Goal: Transaction & Acquisition: Book appointment/travel/reservation

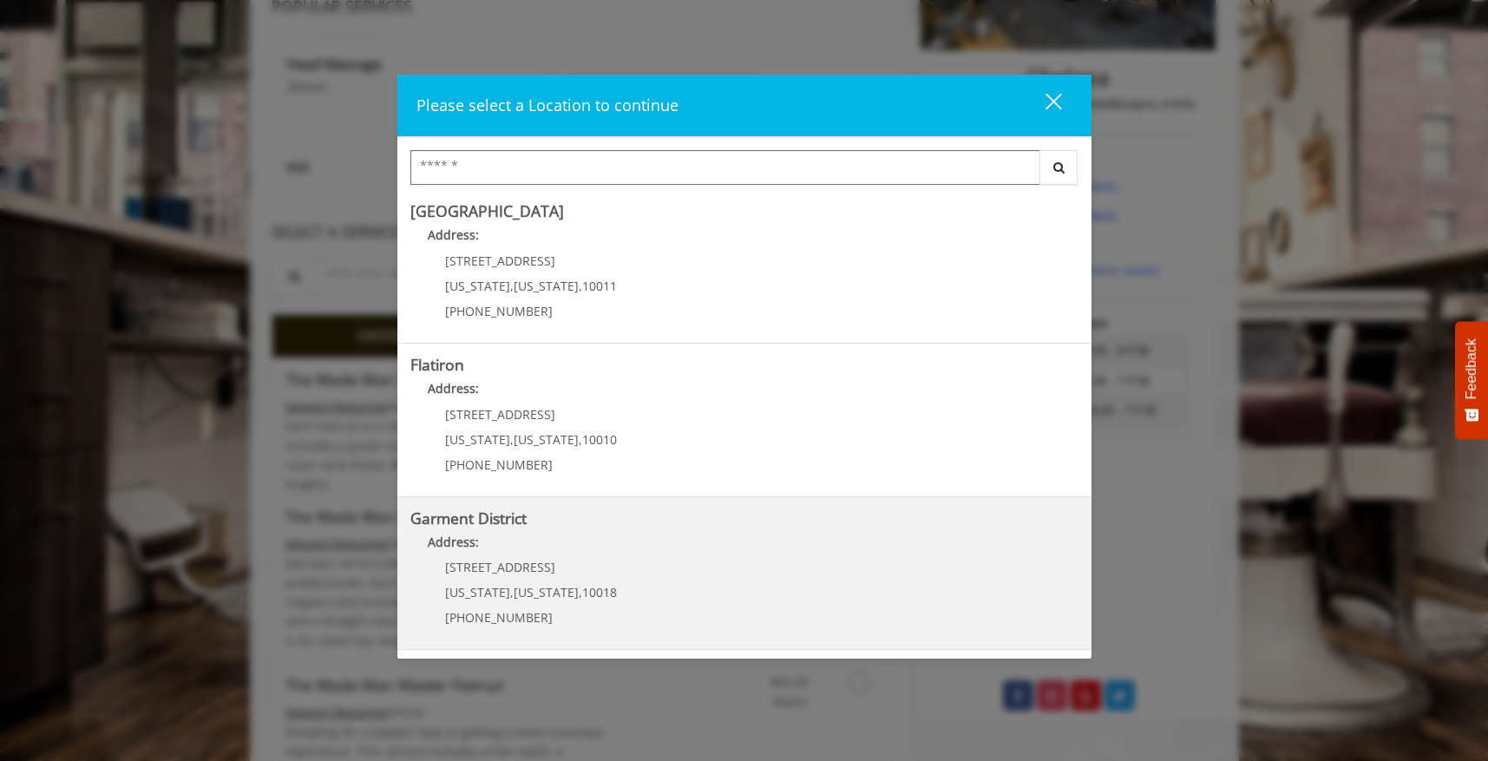
scroll to position [393, 0]
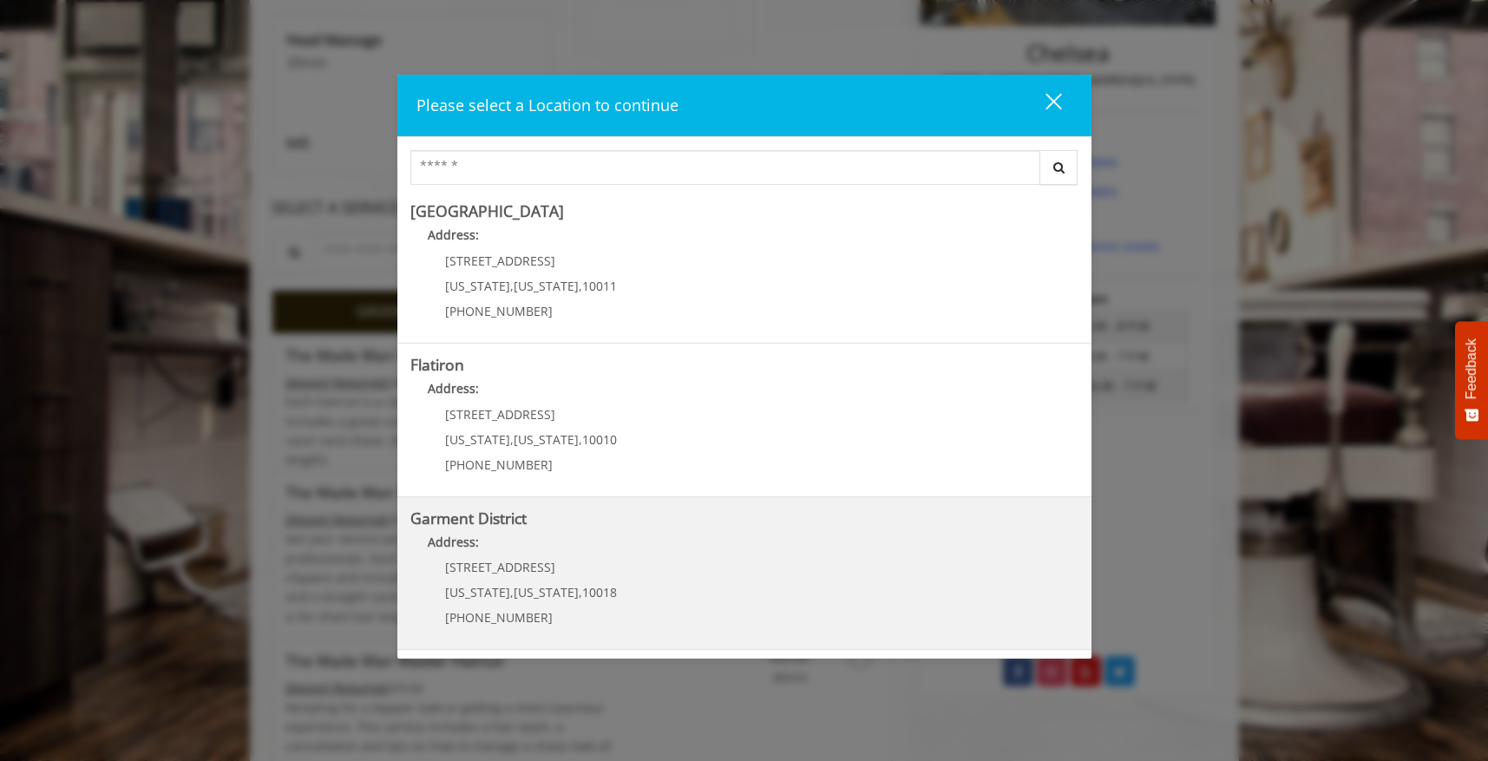
click at [639, 552] on District "Address:" at bounding box center [744, 547] width 668 height 28
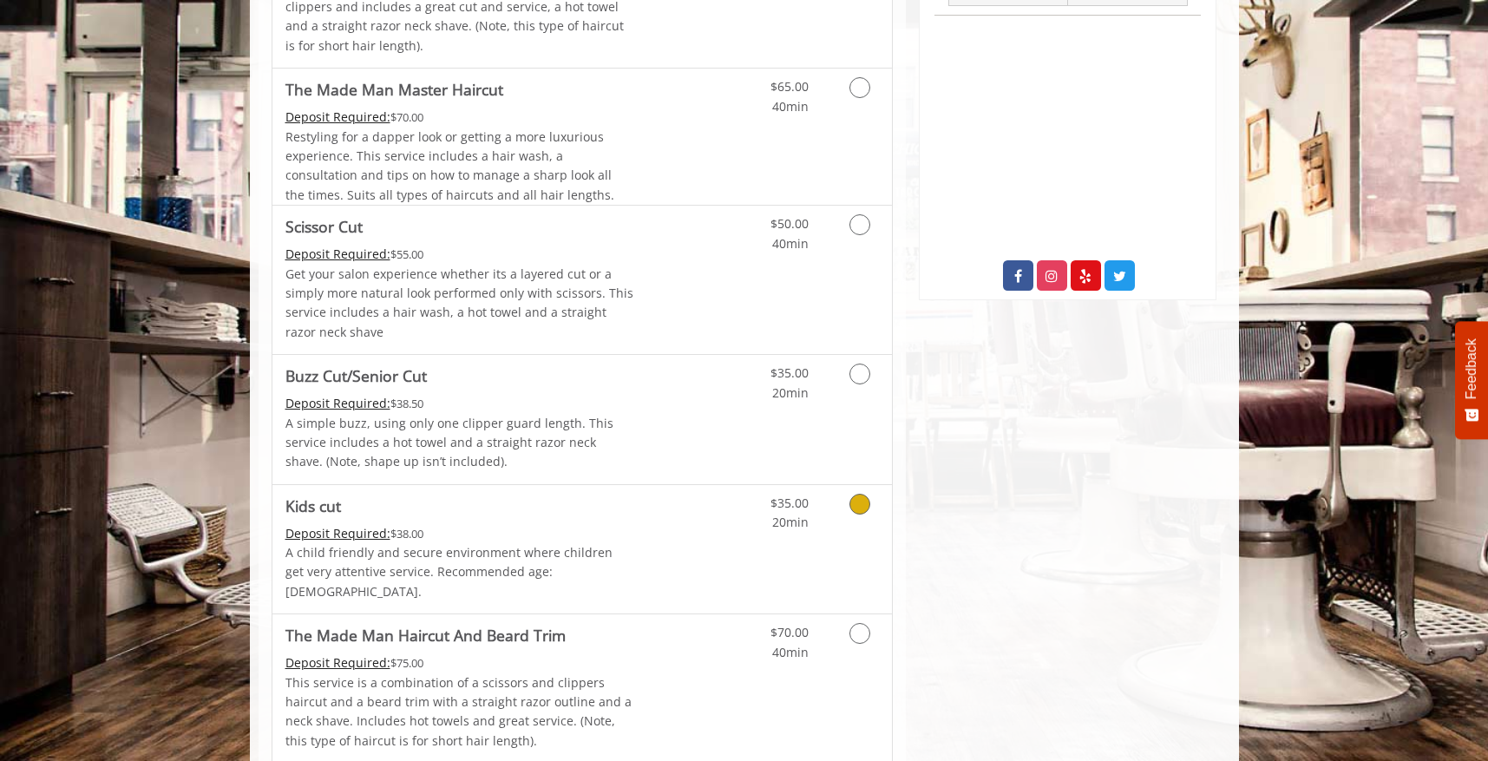
scroll to position [227, 0]
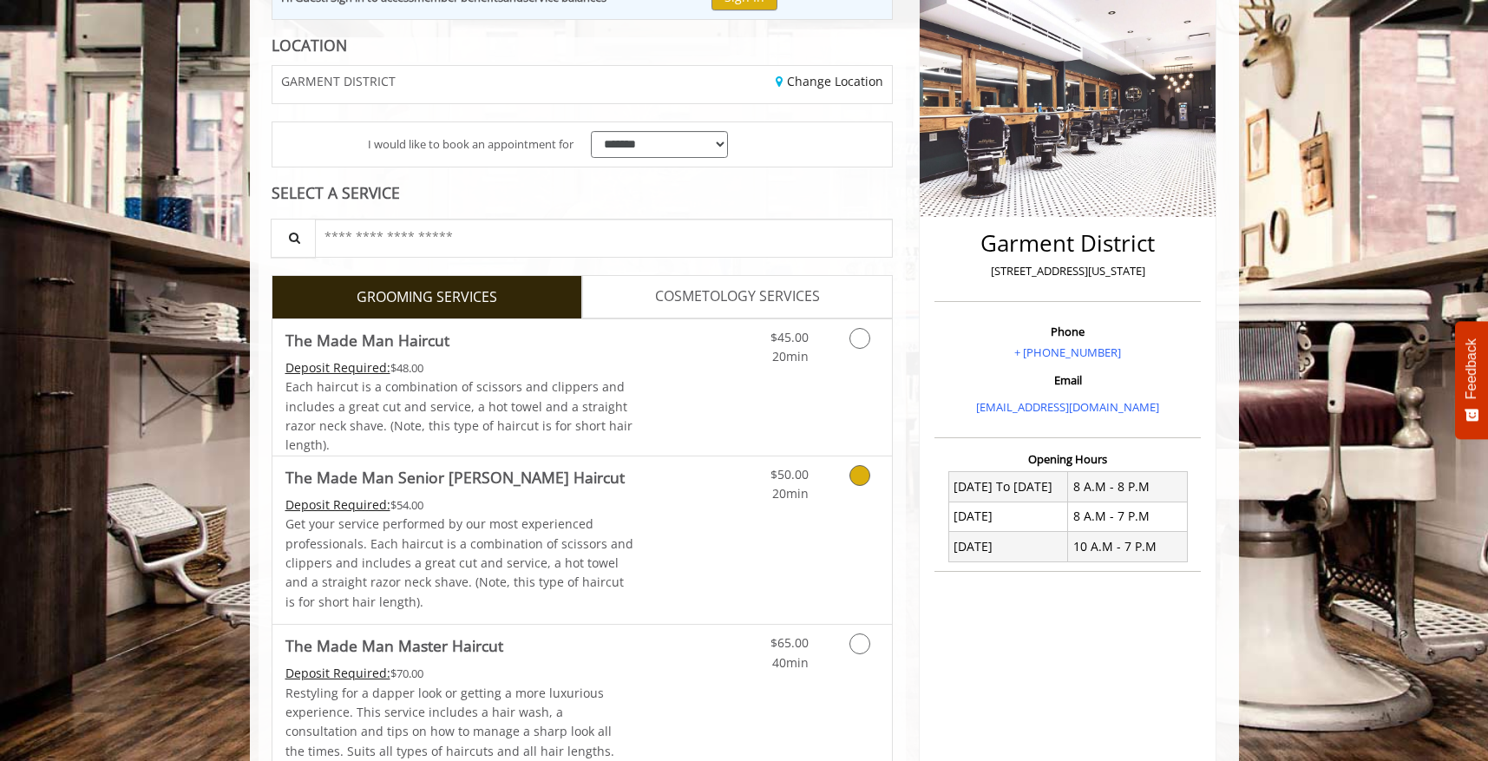
click at [684, 524] on link "Discounted Price" at bounding box center [684, 539] width 103 height 167
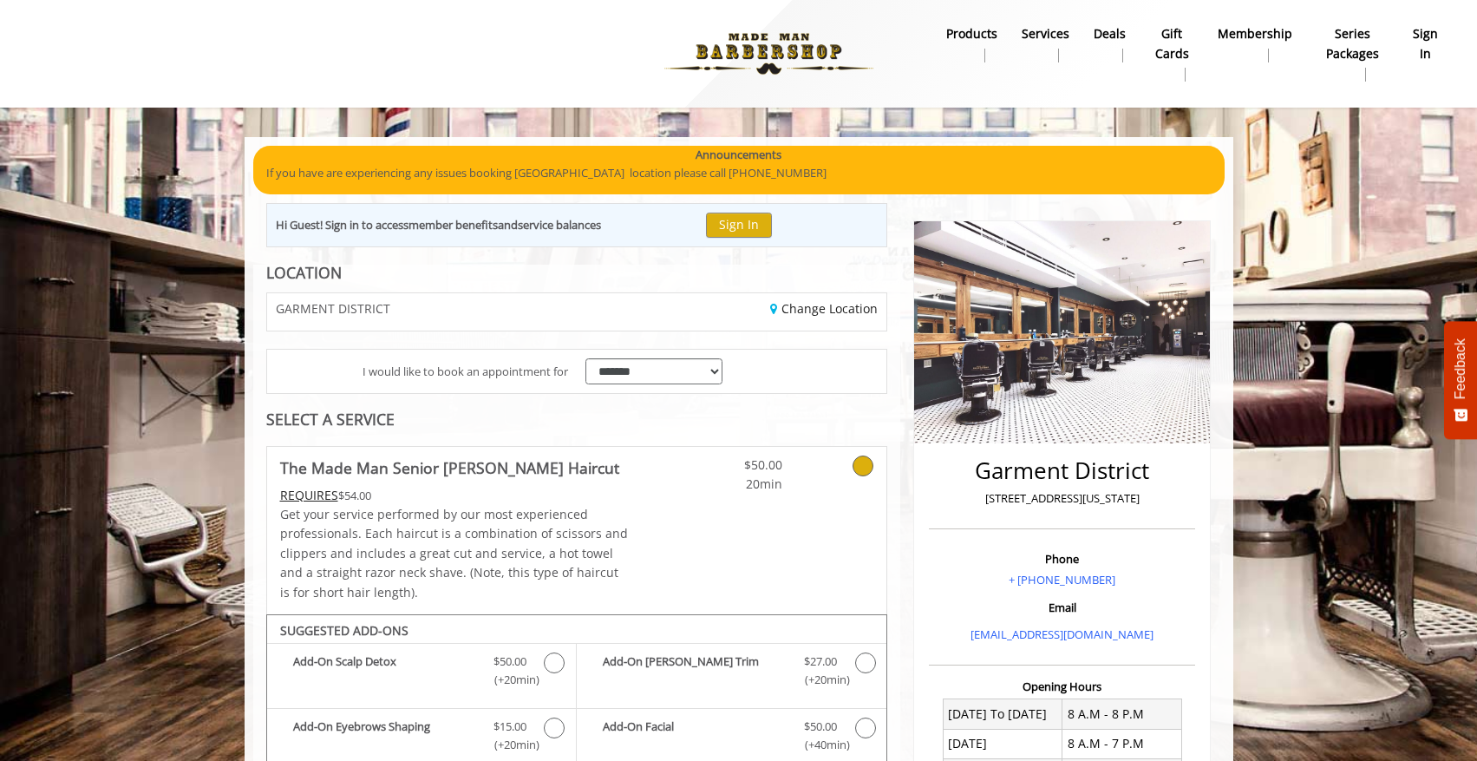
scroll to position [32, 0]
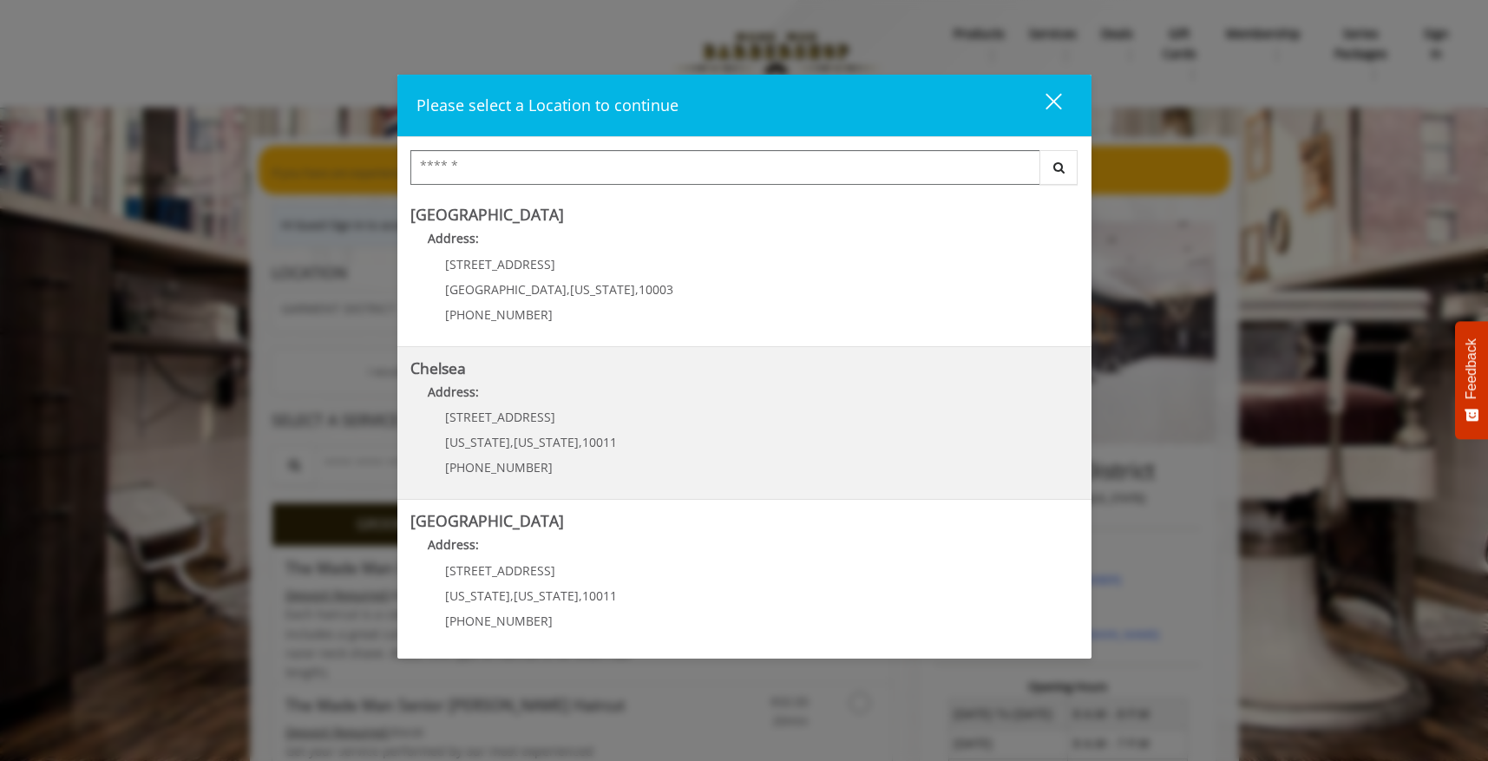
scroll to position [310, 0]
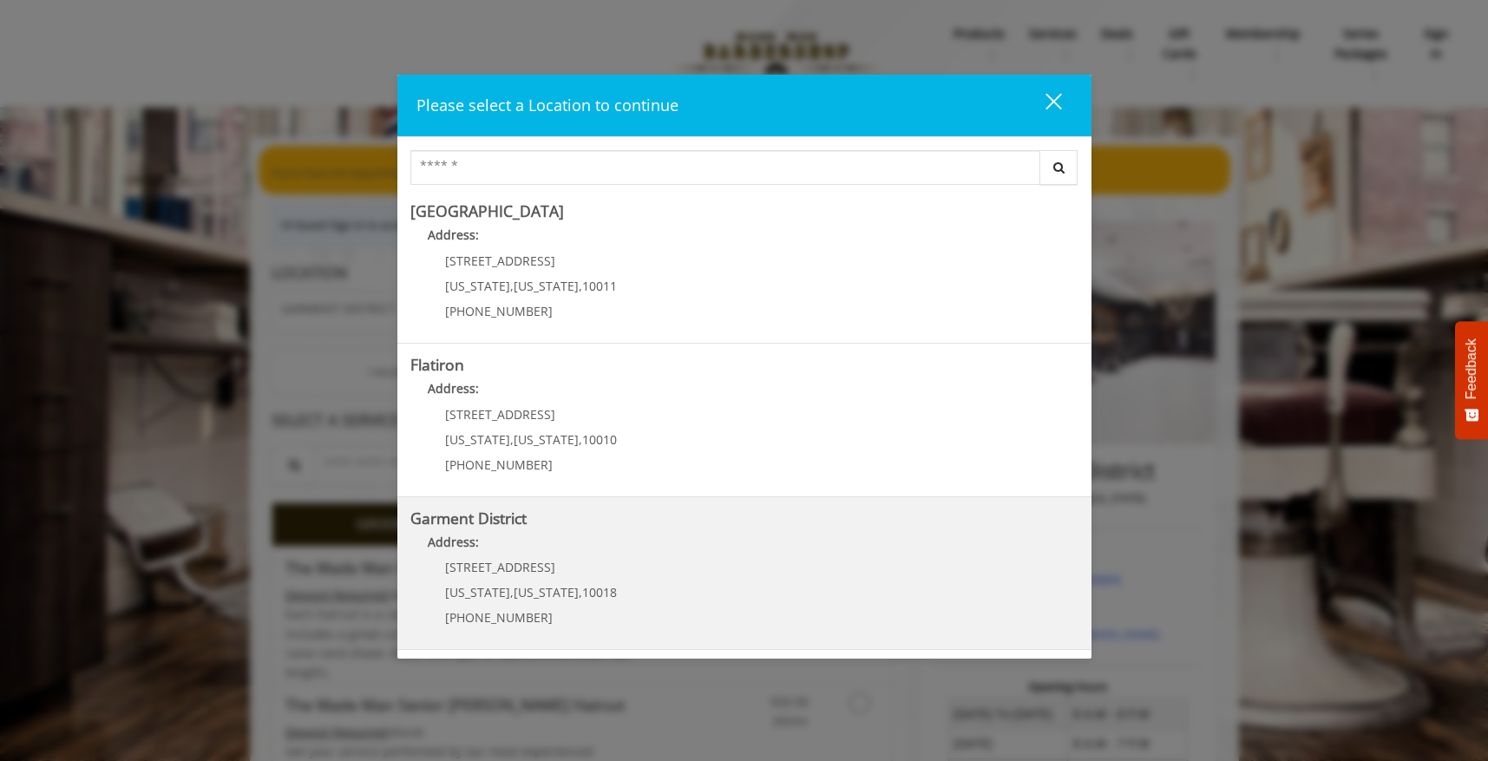
click at [628, 544] on District "Address:" at bounding box center [744, 547] width 668 height 28
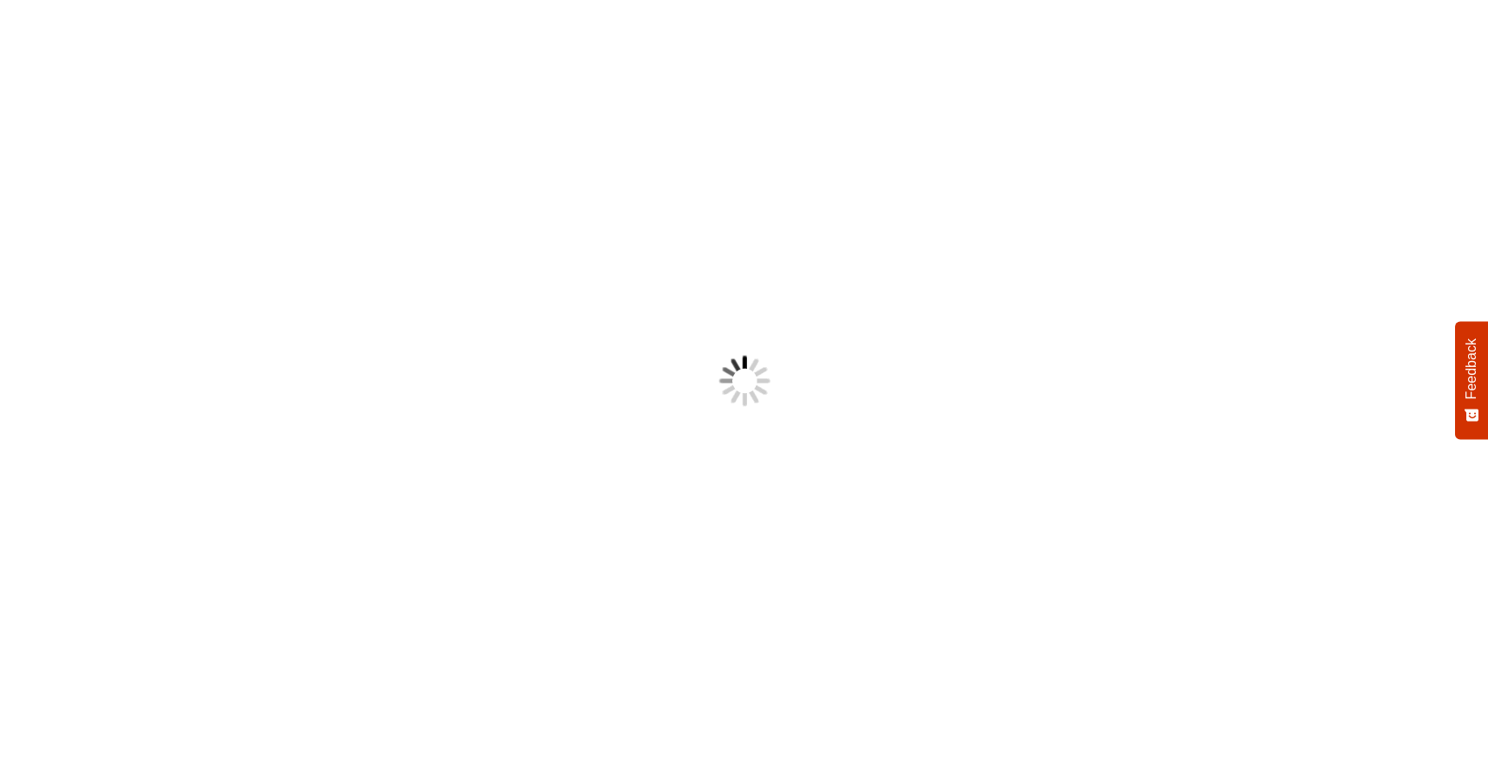
click at [808, 579] on body "Something went wrong! Try reload Feedback How would you rate your experience? H…" at bounding box center [744, 380] width 1488 height 761
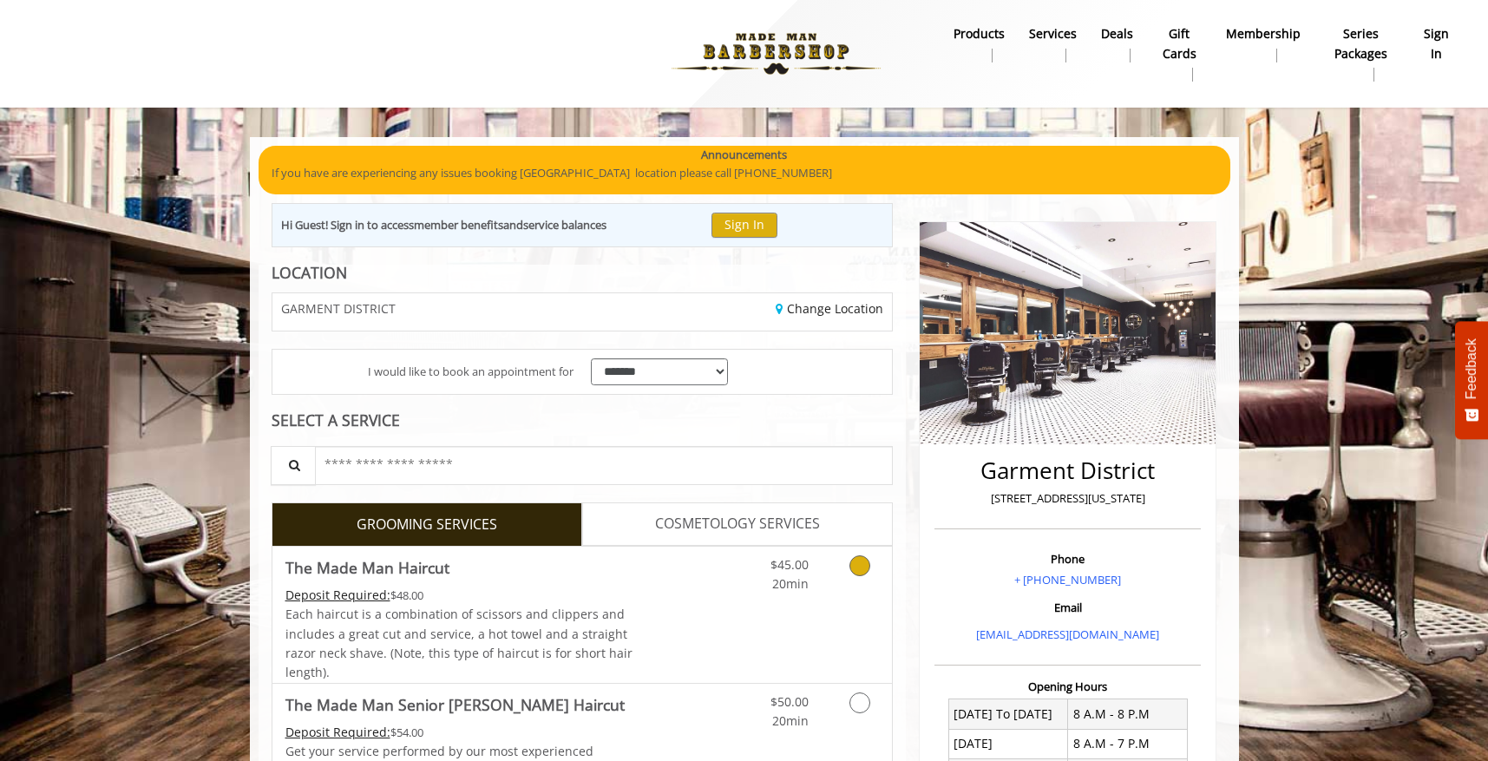
click at [849, 562] on icon "Grooming services" at bounding box center [859, 565] width 21 height 21
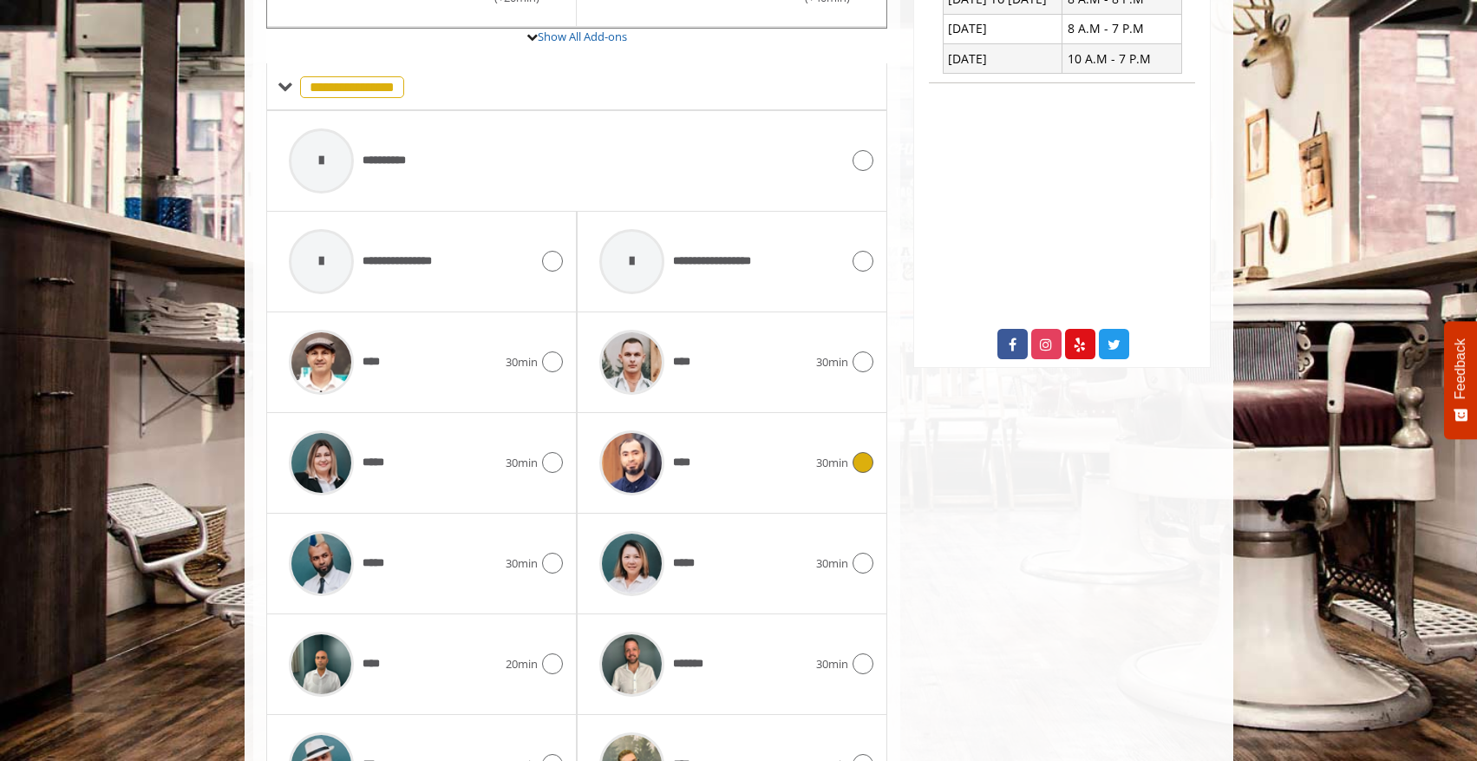
scroll to position [829, 0]
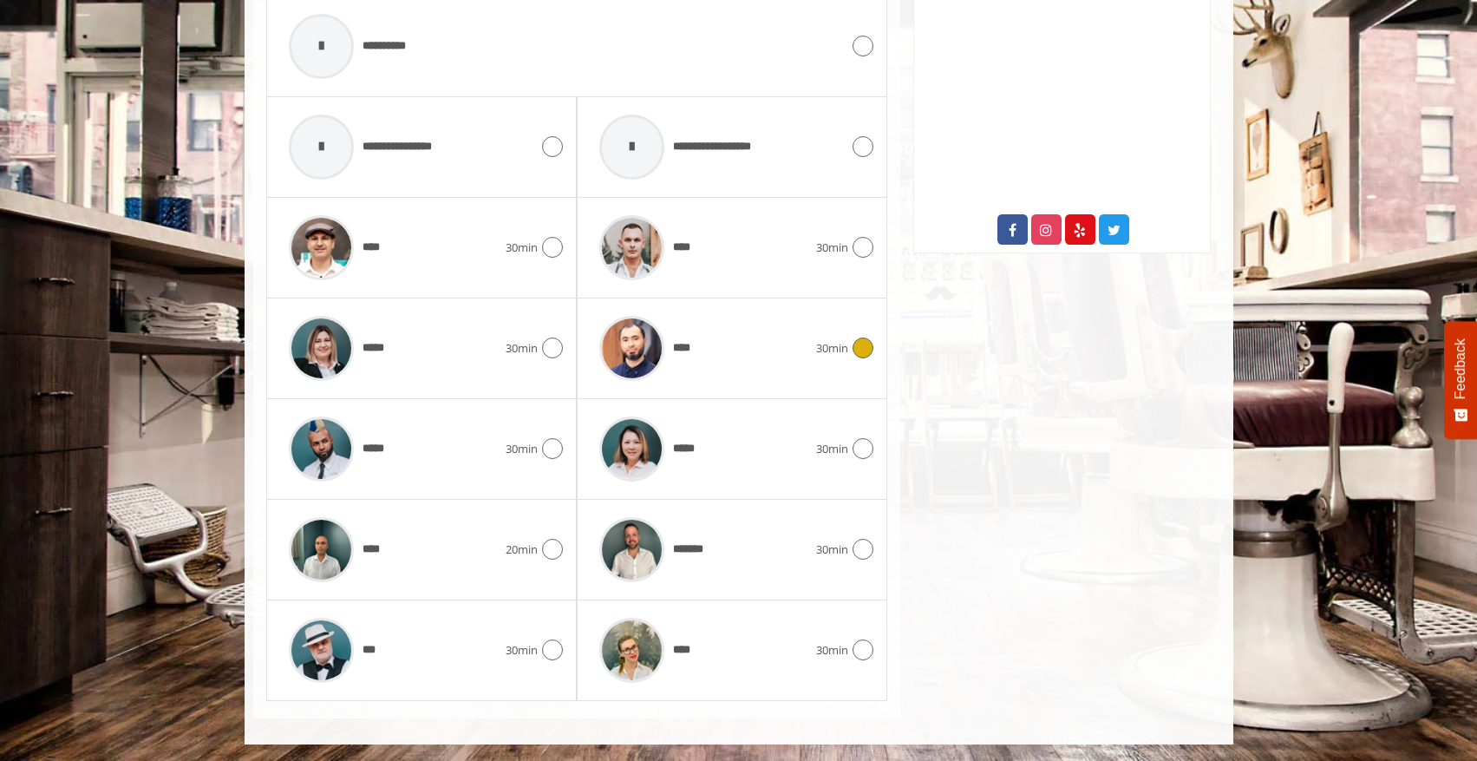
click at [727, 321] on div "****" at bounding box center [704, 348] width 226 height 82
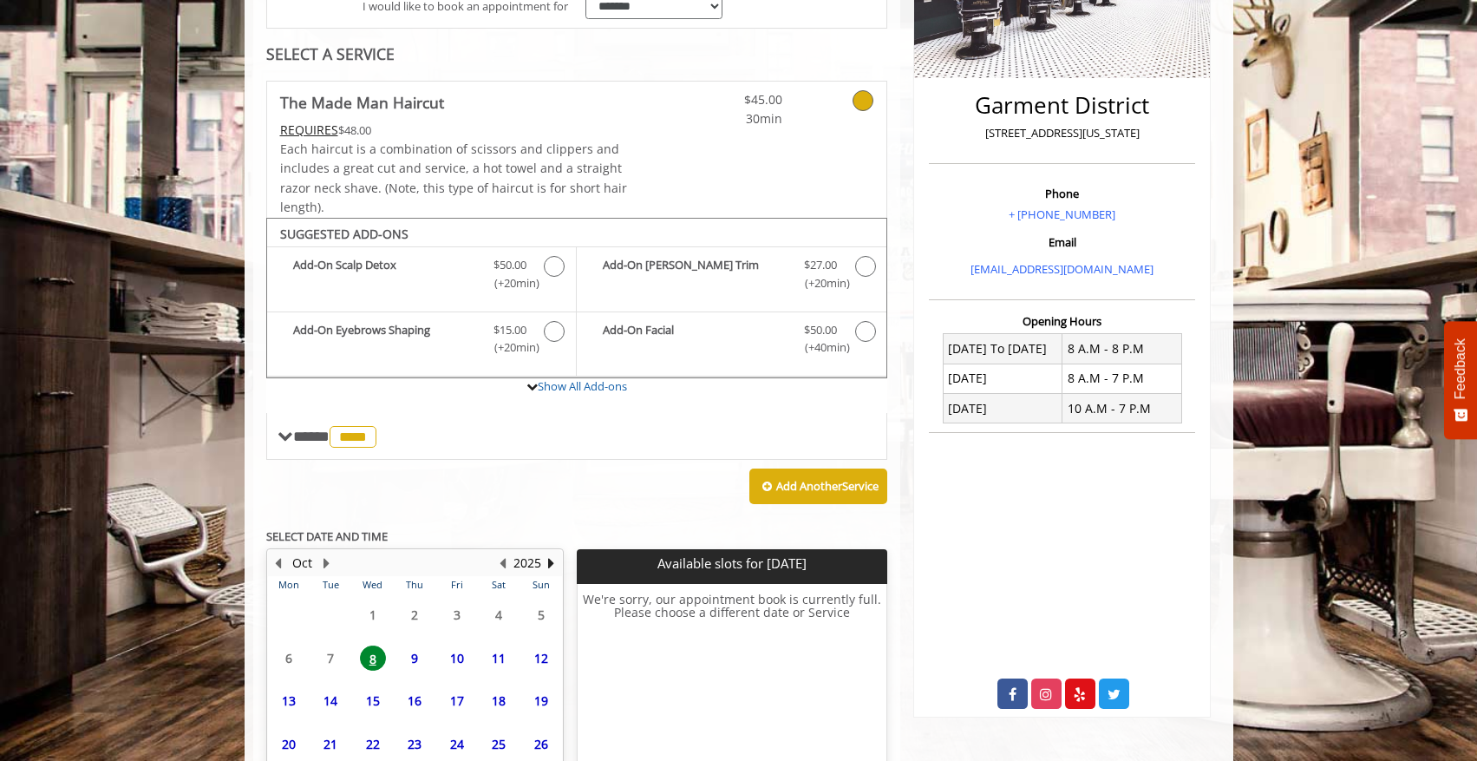
scroll to position [508, 0]
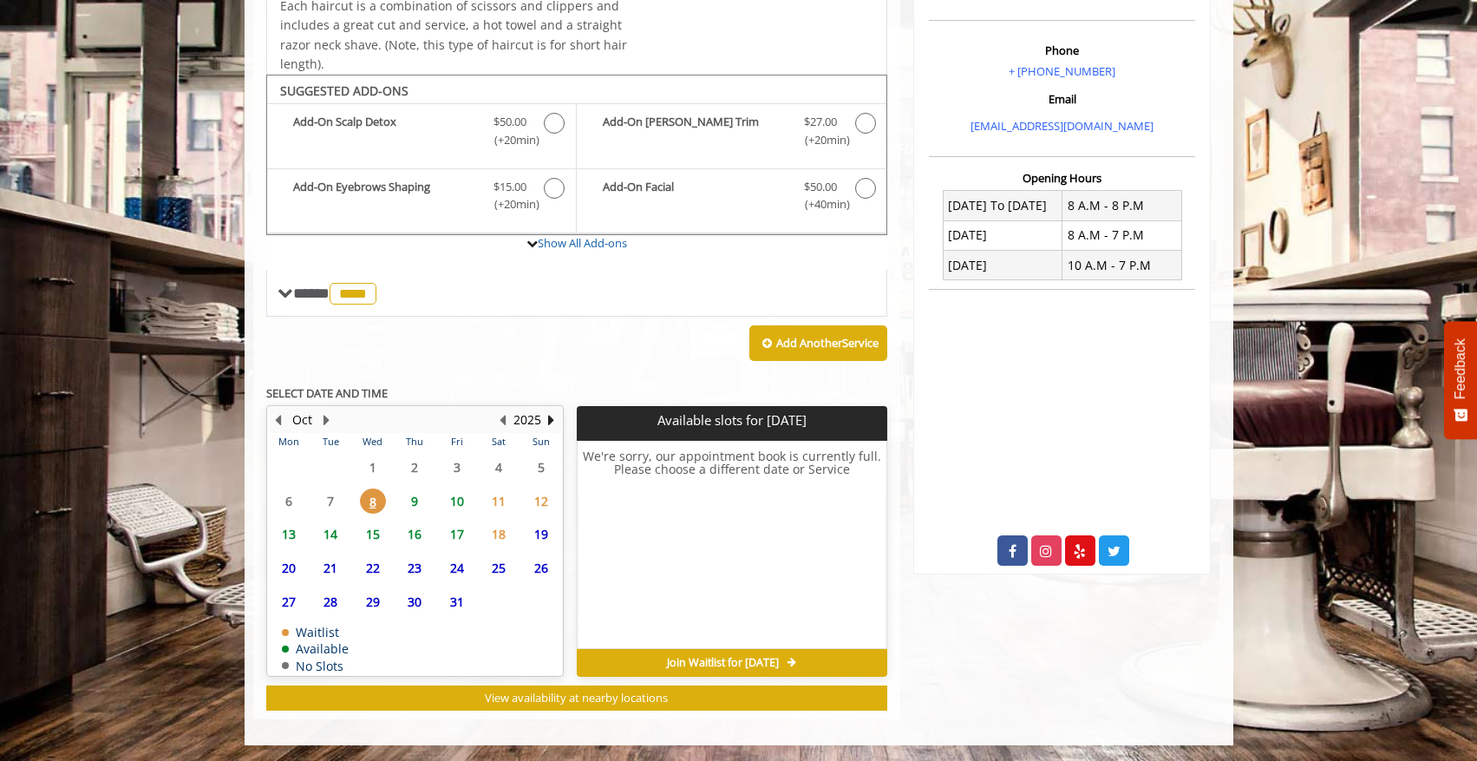
click at [412, 504] on span "9" at bounding box center [415, 500] width 26 height 25
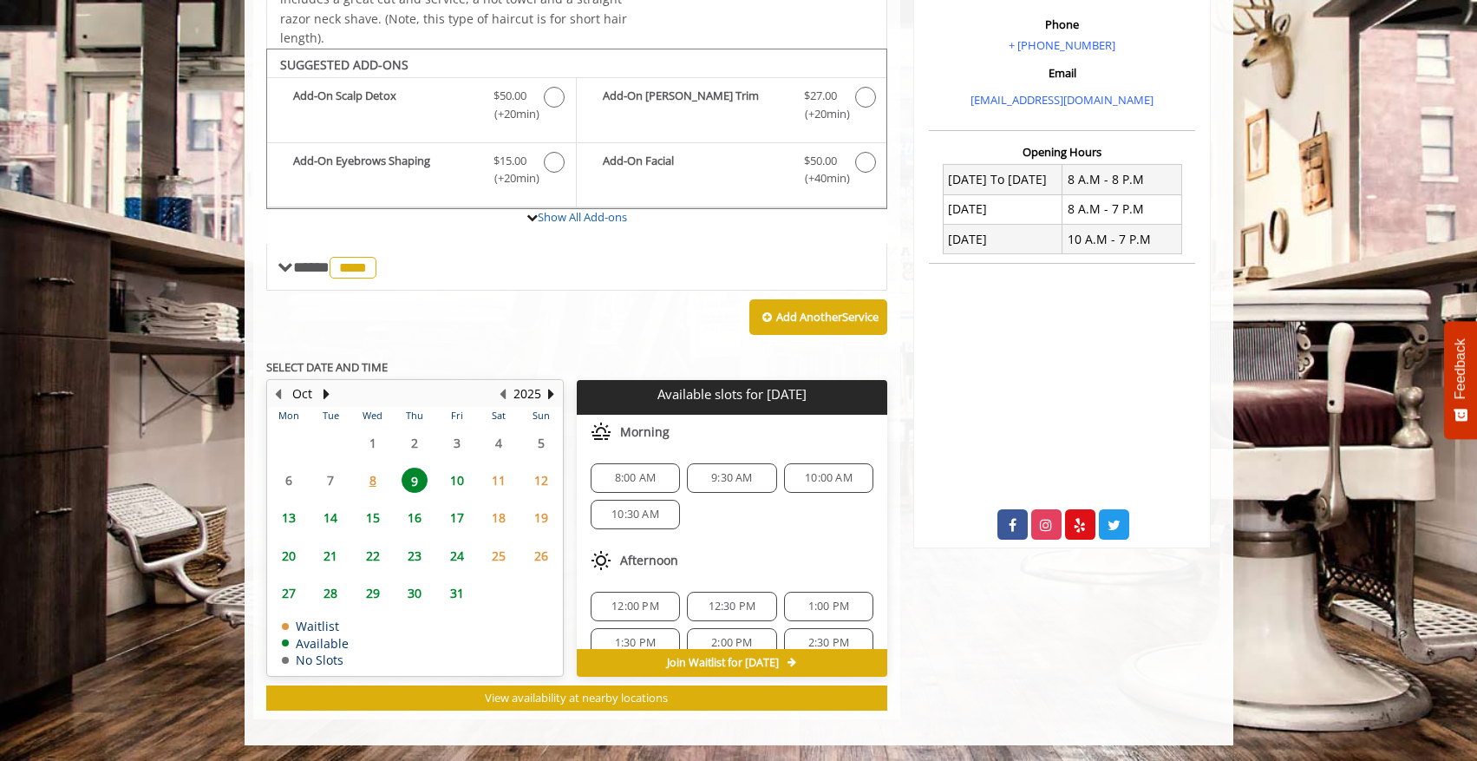
click at [456, 485] on span "10" at bounding box center [457, 480] width 26 height 25
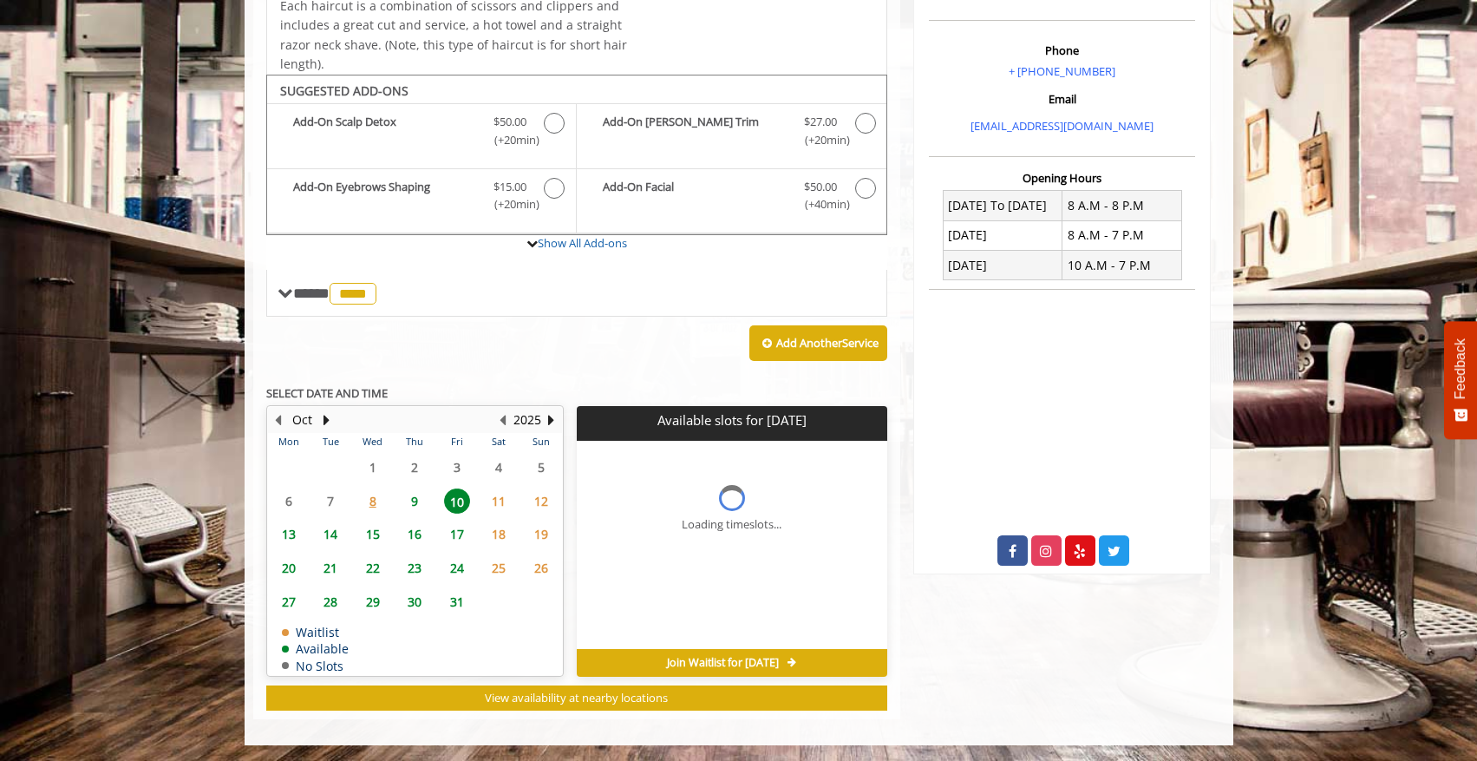
scroll to position [534, 0]
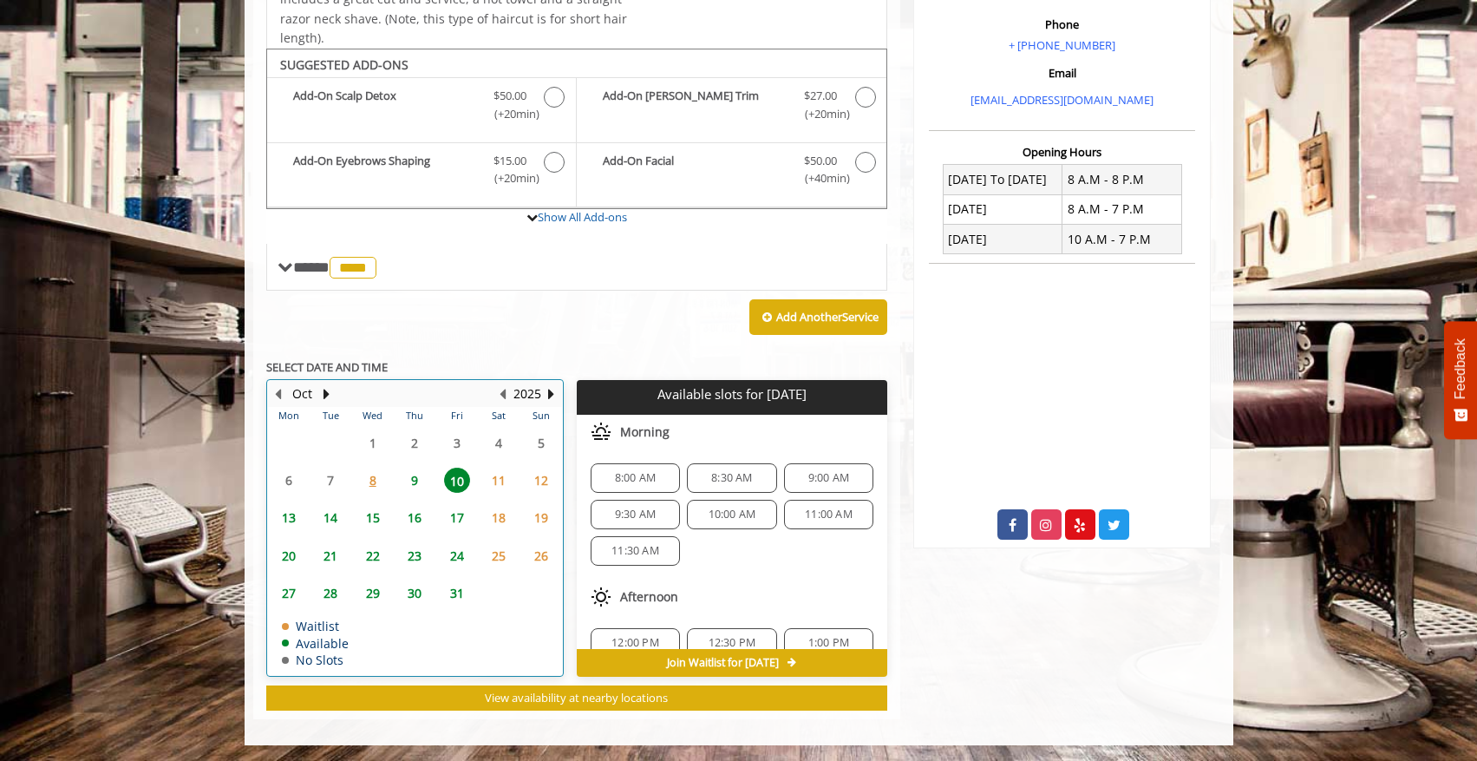
click at [473, 507] on div "17" at bounding box center [456, 517] width 35 height 25
click at [464, 476] on span "10" at bounding box center [457, 480] width 26 height 25
